Goal: Use online tool/utility: Utilize a website feature to perform a specific function

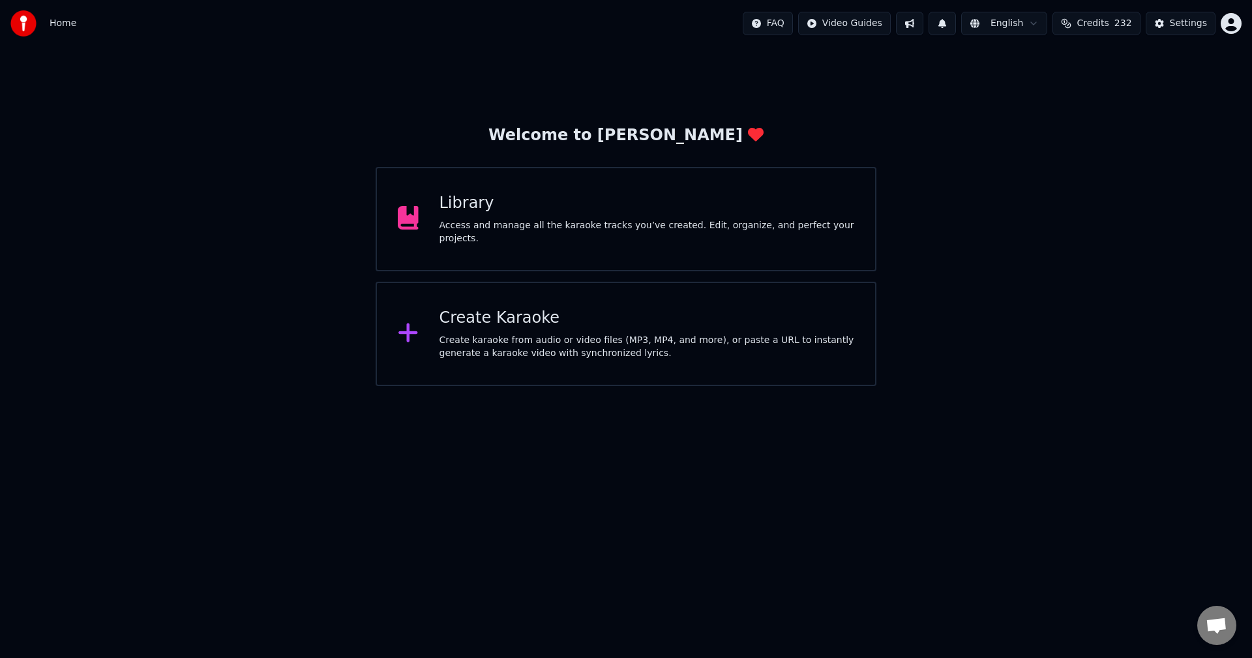
click at [623, 236] on div "Access and manage all the karaoke tracks you’ve created. Edit, organize, and pe…" at bounding box center [647, 232] width 415 height 26
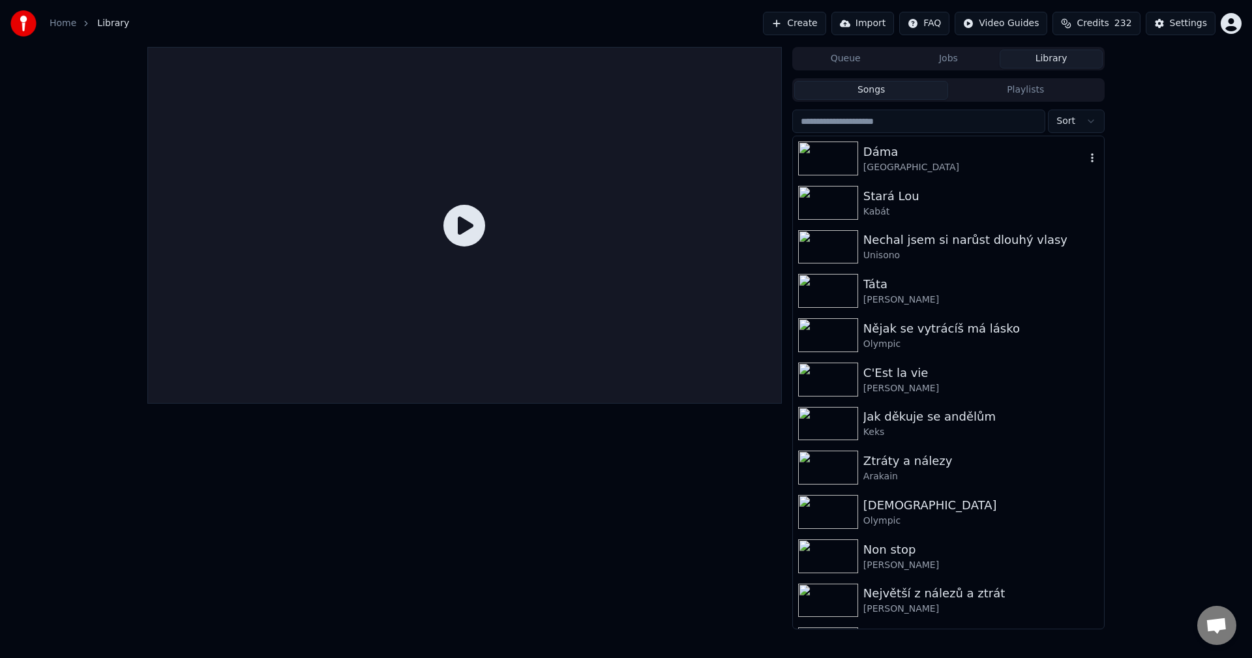
click at [964, 170] on div "[GEOGRAPHIC_DATA]" at bounding box center [974, 167] width 222 height 13
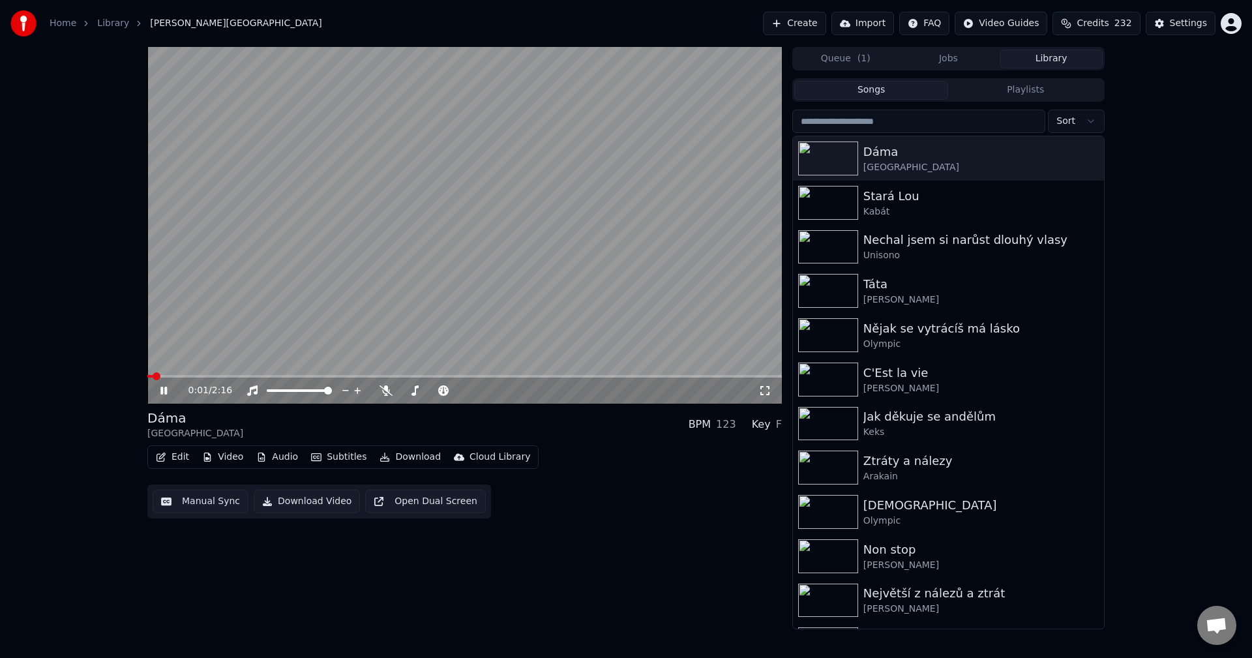
click at [284, 456] on button "Audio" at bounding box center [277, 457] width 52 height 18
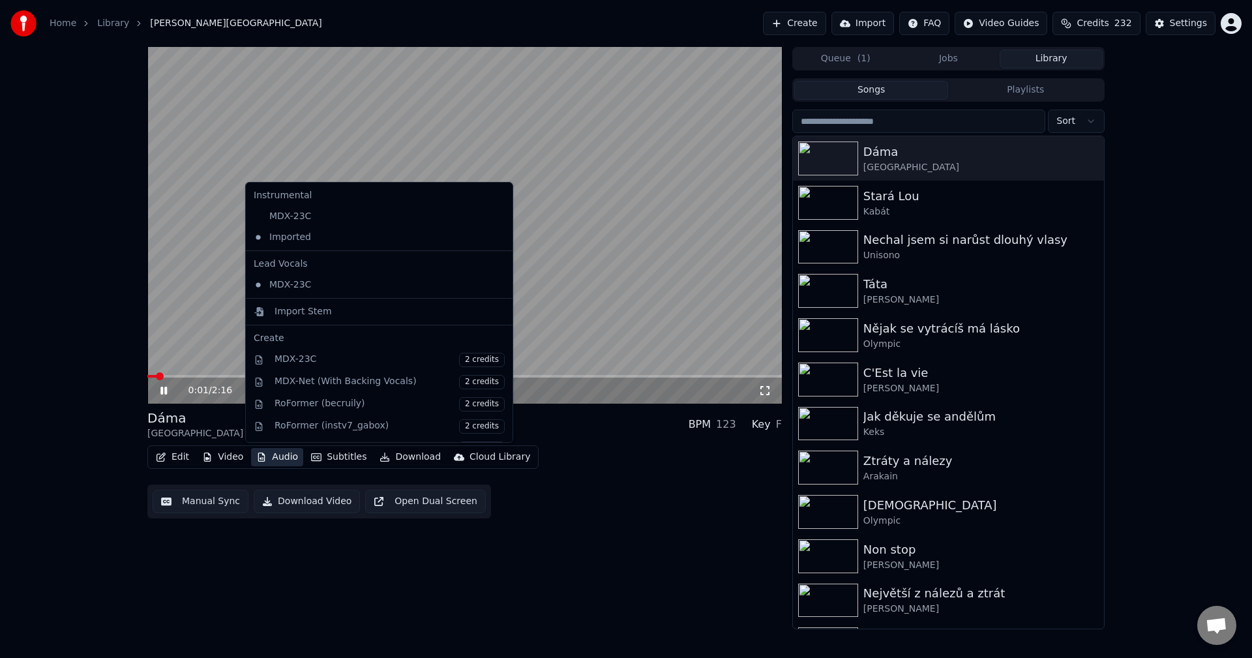
click at [284, 456] on button "Audio" at bounding box center [277, 457] width 52 height 18
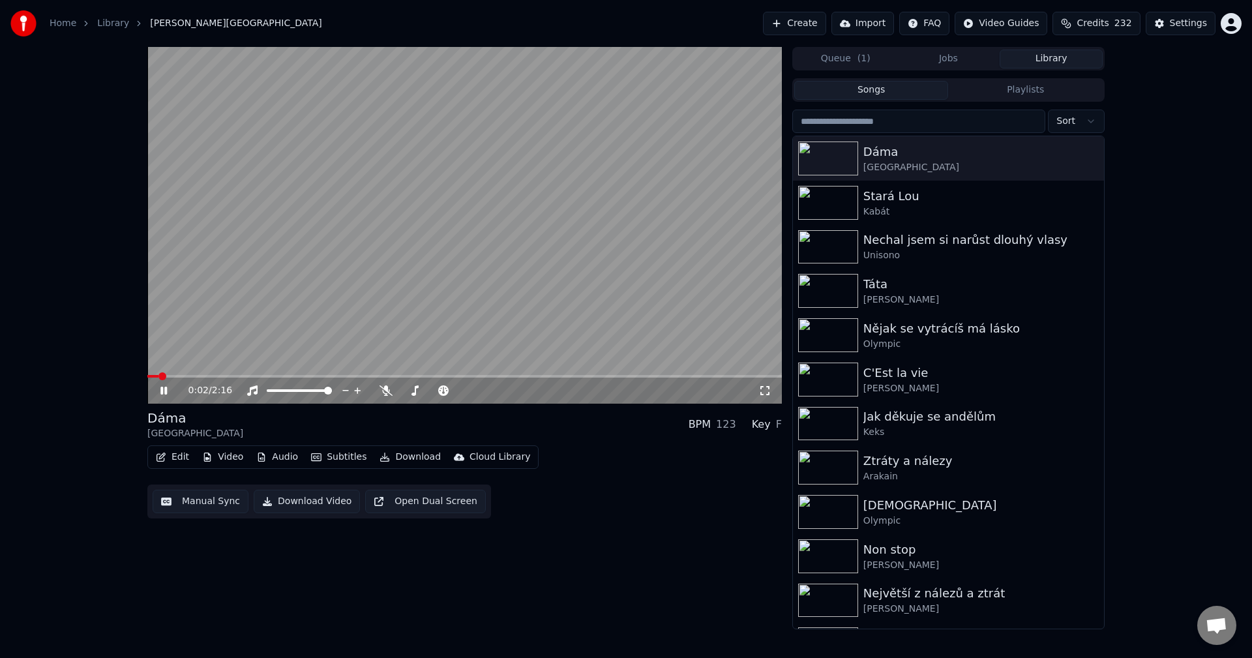
click at [228, 460] on button "Video" at bounding box center [223, 457] width 52 height 18
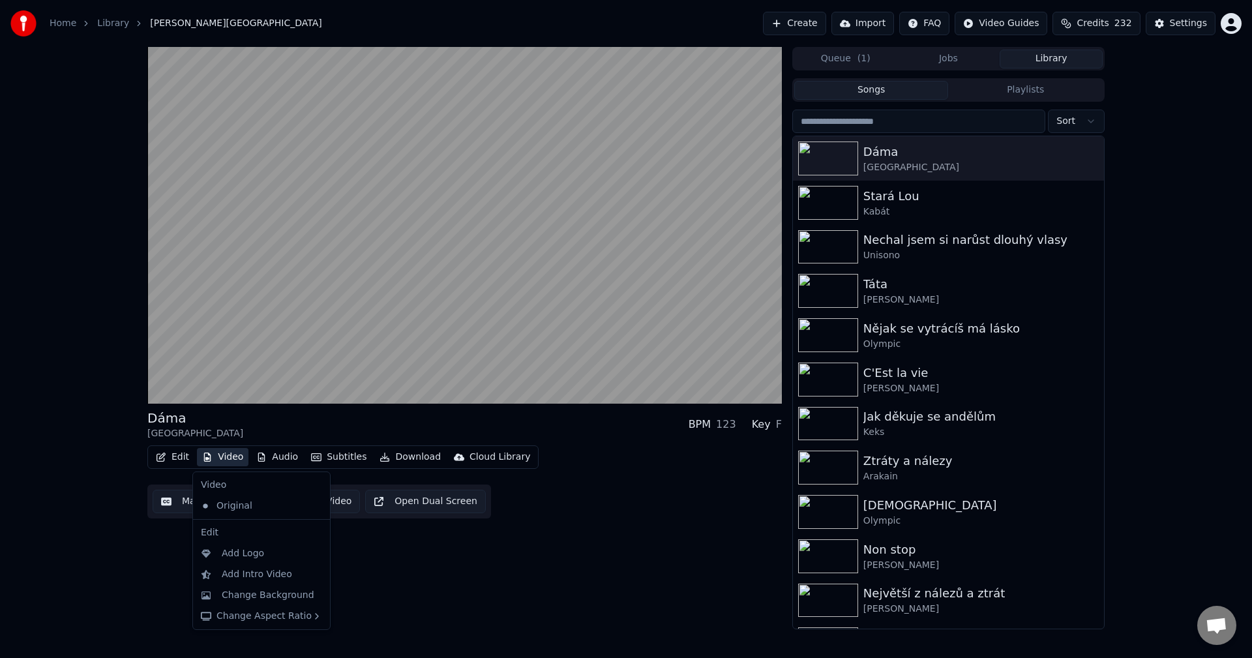
click at [228, 460] on button "Video" at bounding box center [223, 457] width 52 height 18
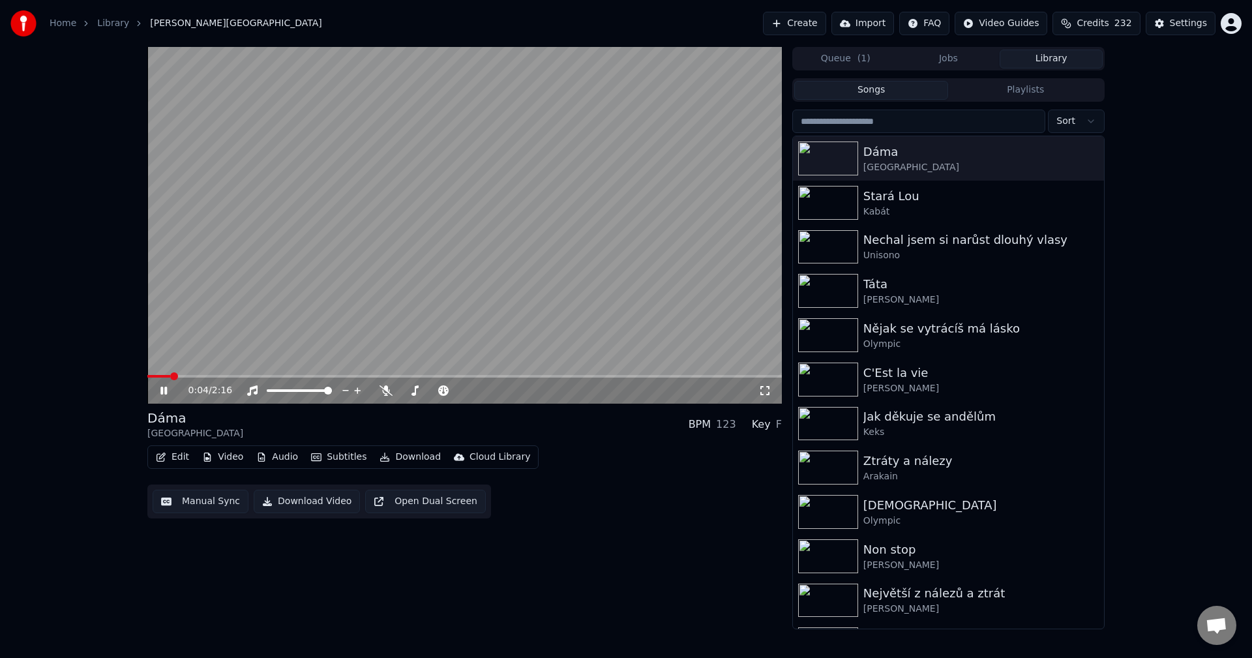
click at [164, 394] on icon at bounding box center [173, 390] width 31 height 10
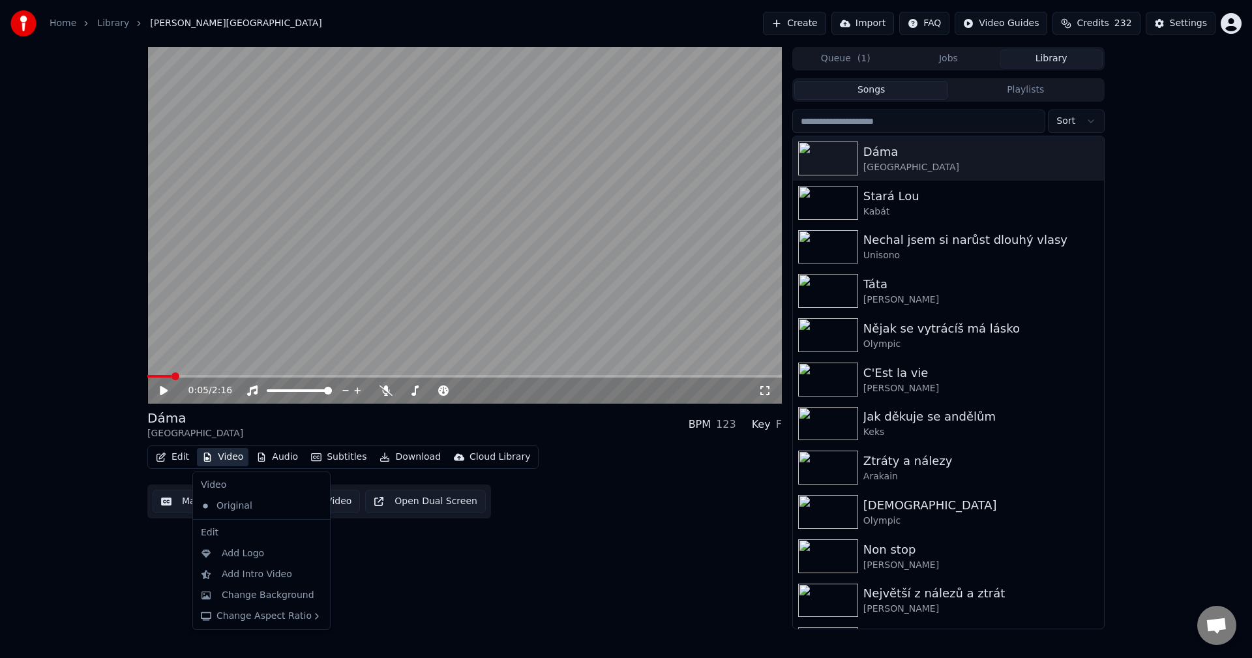
click at [219, 456] on button "Video" at bounding box center [223, 457] width 52 height 18
click at [290, 591] on div "Change Background" at bounding box center [268, 595] width 93 height 13
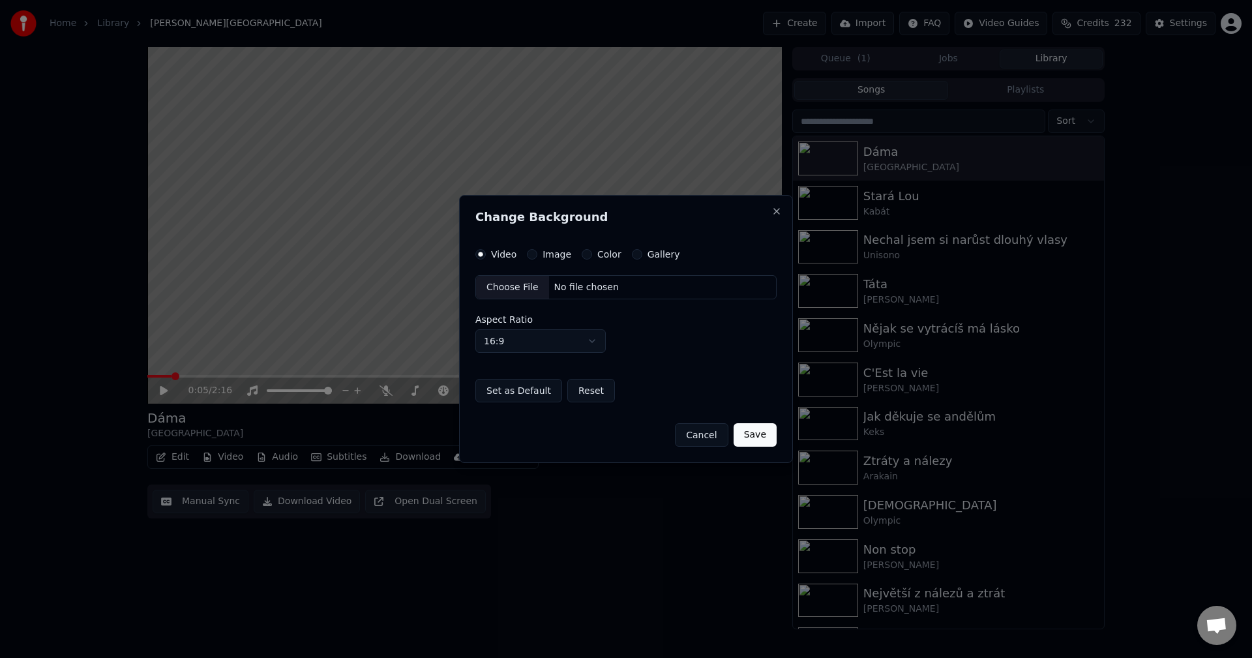
click at [549, 286] on div "No file chosen" at bounding box center [586, 287] width 75 height 13
